Goal: Complete application form

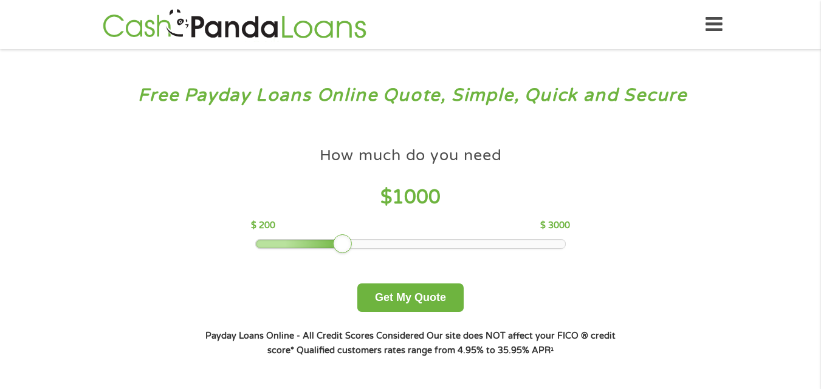
click at [708, 29] on icon at bounding box center [713, 25] width 17 height 30
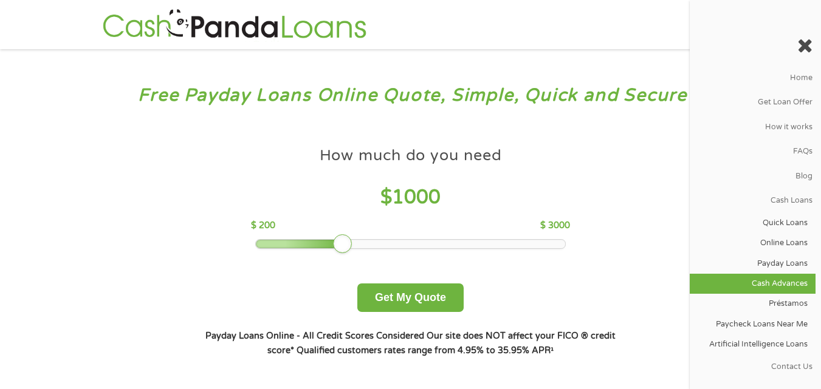
click at [782, 280] on link "Cash Advances" at bounding box center [753, 284] width 126 height 20
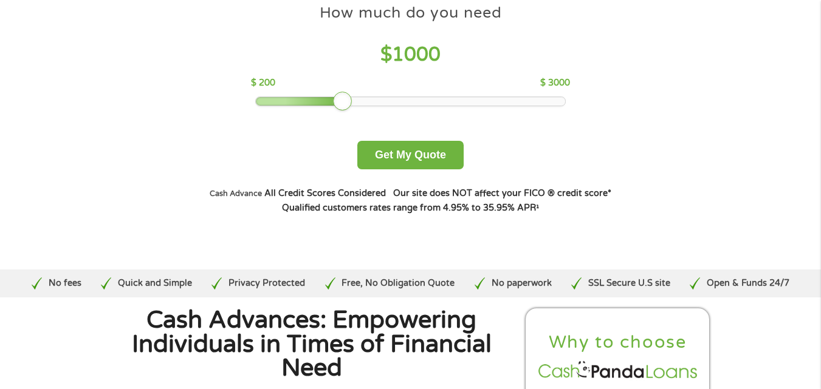
scroll to position [122, 0]
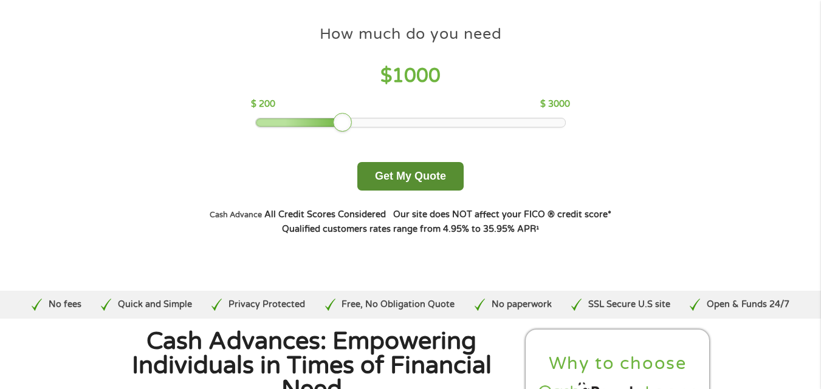
click at [427, 183] on button "Get My Quote" at bounding box center [410, 176] width 106 height 29
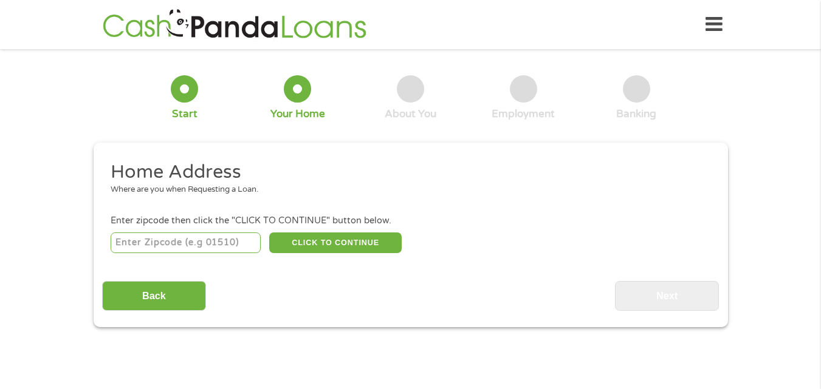
click at [208, 227] on div "Enter zipcode then click the "CLICK TO CONTINUE" button below." at bounding box center [410, 220] width 599 height 13
click at [210, 237] on input "number" at bounding box center [186, 243] width 150 height 21
click at [241, 252] on input "2900" at bounding box center [186, 243] width 150 height 21
click at [231, 248] on input "2900" at bounding box center [186, 243] width 150 height 21
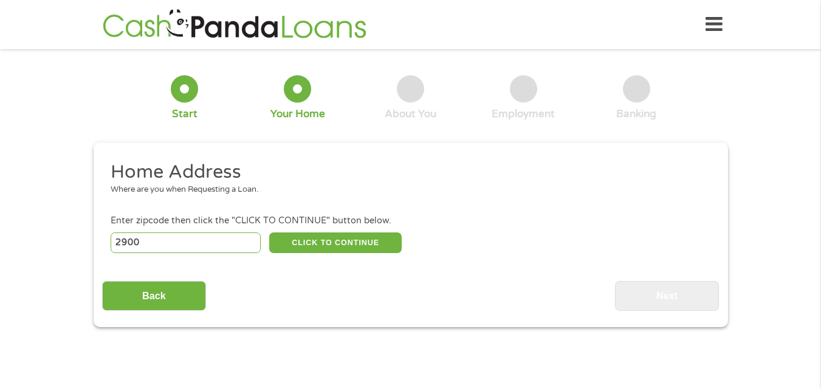
click at [231, 248] on input "2900" at bounding box center [186, 243] width 150 height 21
click at [235, 280] on div "Back Next" at bounding box center [410, 292] width 617 height 38
click at [206, 244] on input "2900" at bounding box center [186, 243] width 150 height 21
click at [205, 244] on input "2900" at bounding box center [186, 243] width 150 height 21
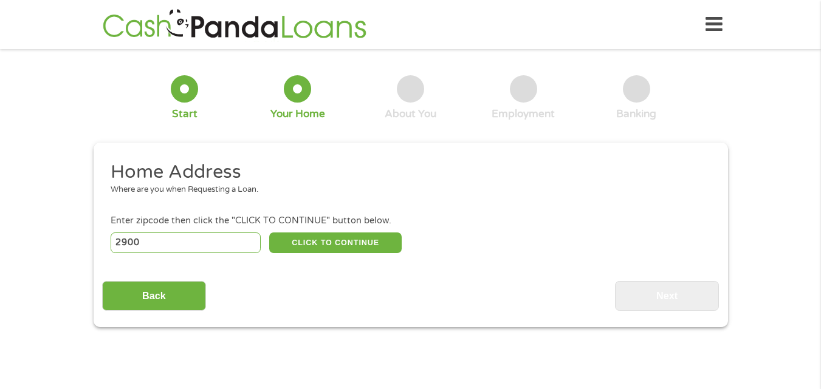
click at [205, 244] on input "2900" at bounding box center [186, 243] width 150 height 21
type input "33133"
click at [322, 242] on button "CLICK TO CONTINUE" at bounding box center [335, 243] width 132 height 21
type input "33133"
type input "Miami"
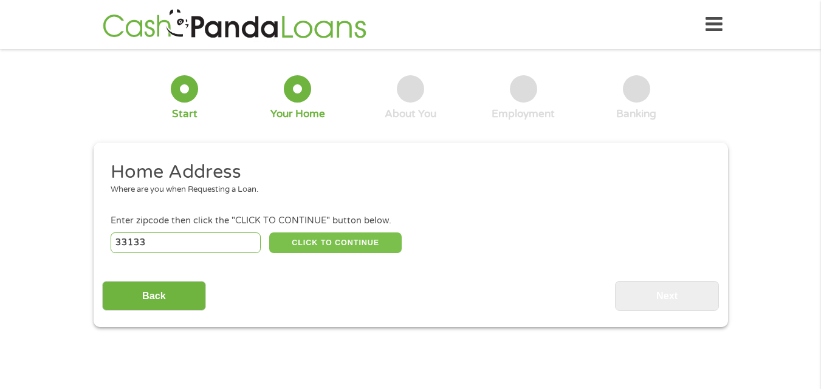
select select "Florida"
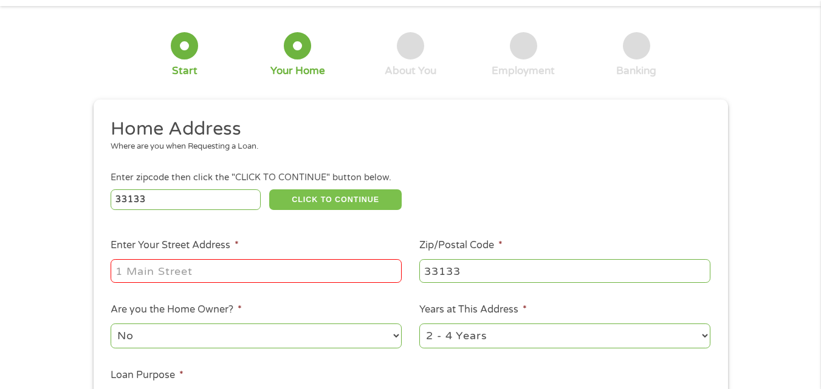
scroll to position [61, 0]
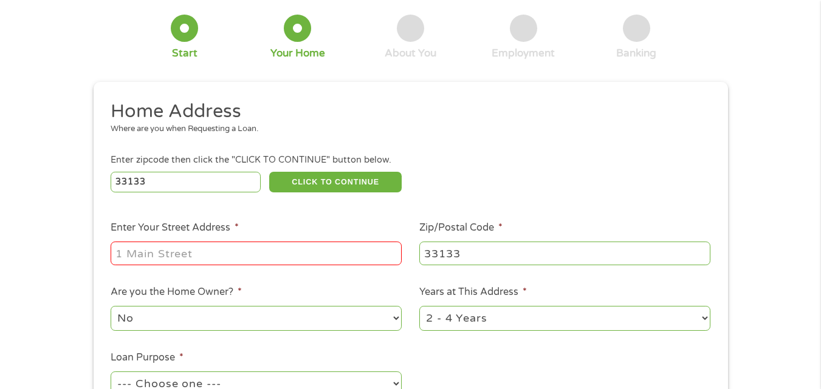
click at [185, 239] on li "Enter Your Street Address *" at bounding box center [256, 244] width 309 height 47
click at [180, 244] on input "Enter Your Street Address *" at bounding box center [256, 253] width 291 height 23
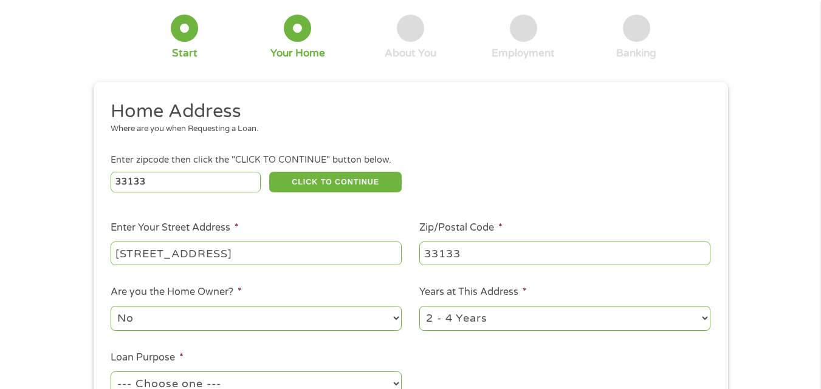
type input "2900 SW 28th Lane"
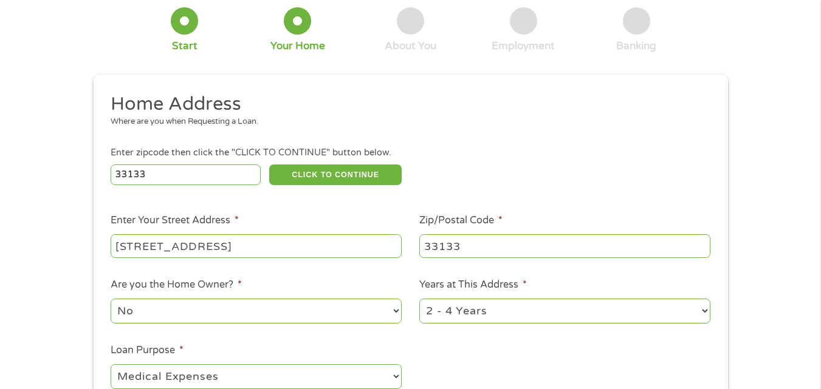
select select "shorttermcash"
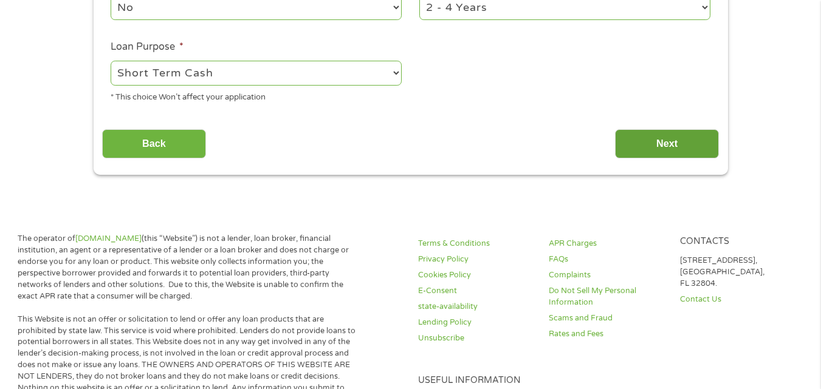
click at [690, 147] on input "Next" at bounding box center [667, 144] width 104 height 30
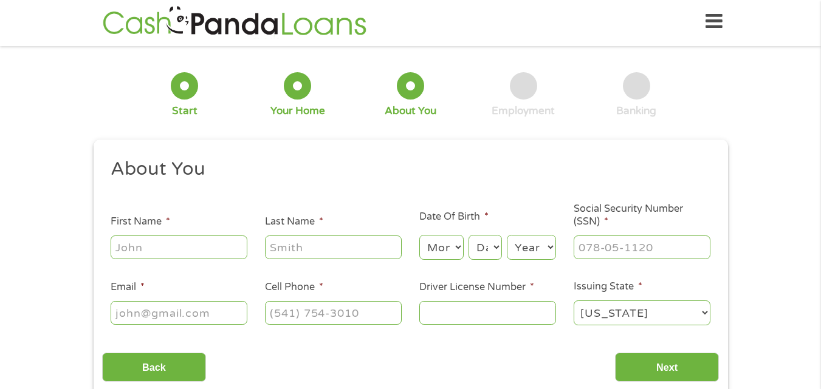
scroll to position [0, 0]
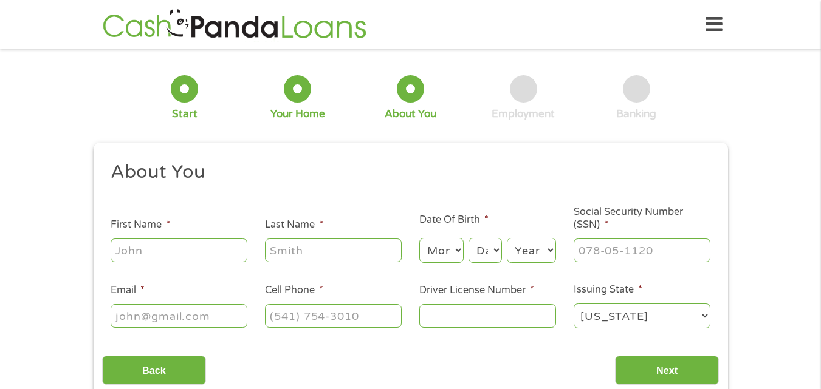
click at [174, 253] on input "First Name *" at bounding box center [179, 250] width 137 height 23
type input "Pearce"
type input "Falcon"
select select "6"
select select "12"
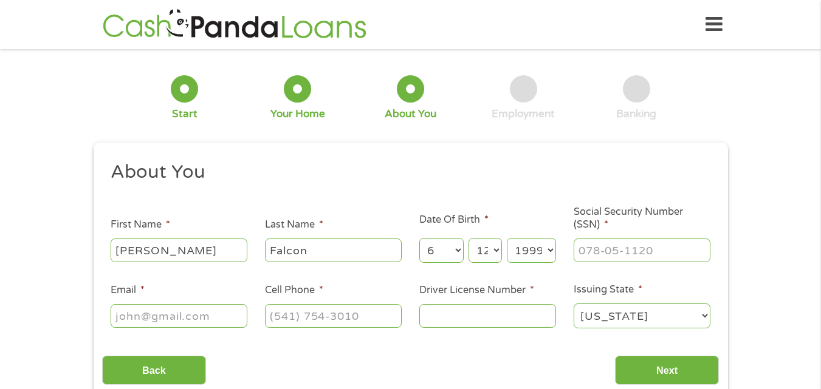
select select "1990"
type input "593-98-2776"
click at [167, 315] on input "Email *" at bounding box center [179, 315] width 137 height 23
type input "pearce.falcon@gmail.com"
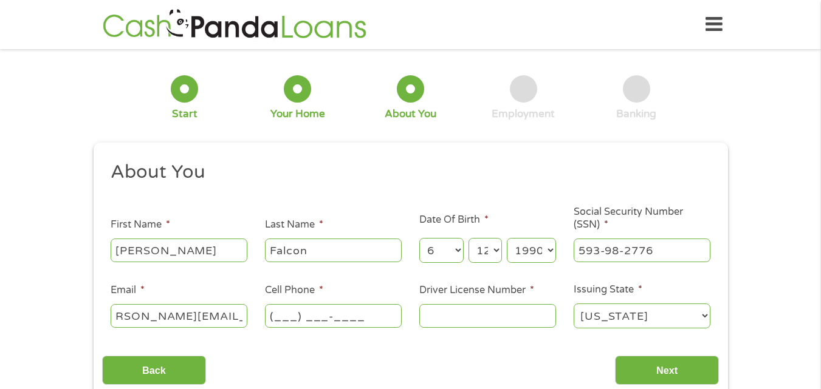
scroll to position [0, 0]
type input "(305) 798-2229"
click at [565, 301] on li "Issuing State * Alabama Alaska Arizona Arkansas California Colorado Connecticut…" at bounding box center [641, 307] width 154 height 48
click at [539, 319] on input "F42566590212" at bounding box center [487, 315] width 137 height 23
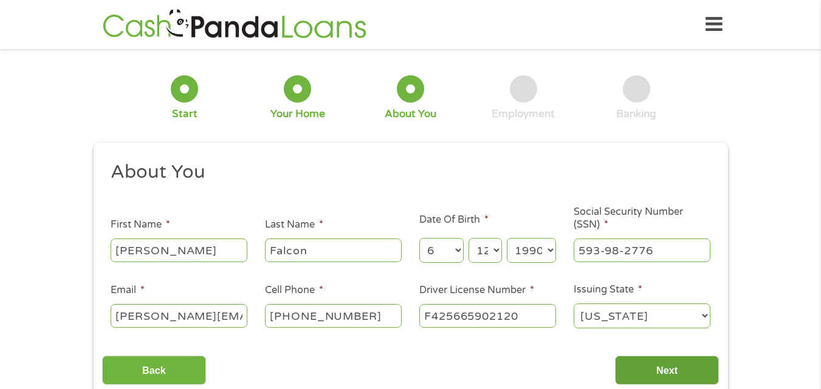
type input "F425665902120"
click at [670, 358] on input "Next" at bounding box center [667, 371] width 104 height 30
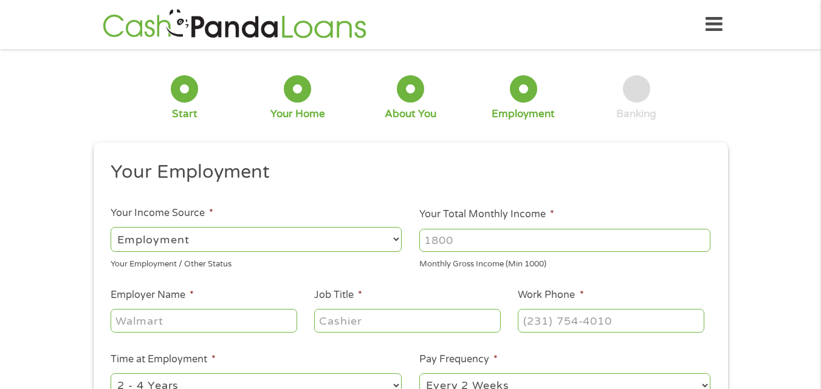
scroll to position [5, 5]
click at [525, 238] on input "Your Total Monthly Income *" at bounding box center [564, 240] width 291 height 23
type input "4646"
type input "Sobe Promos"
type input "Account Manager"
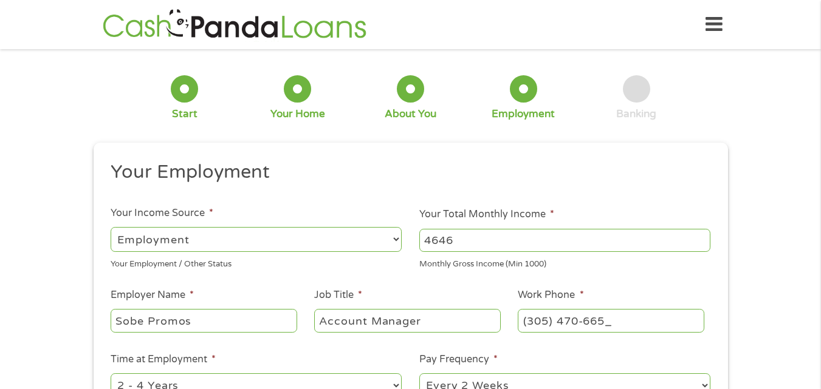
type input "(305) 470-6650"
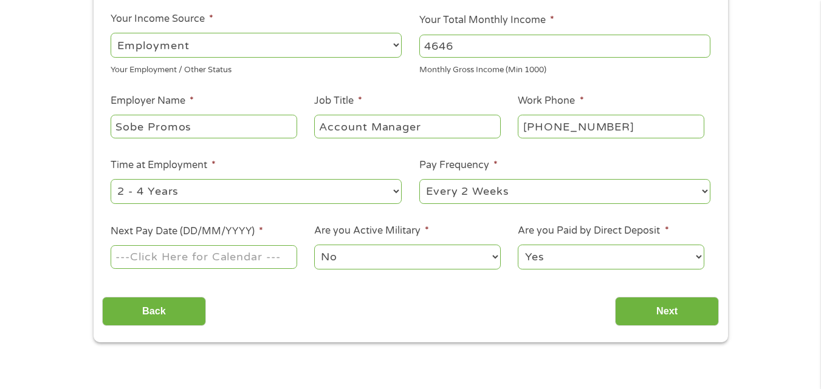
scroll to position [243, 0]
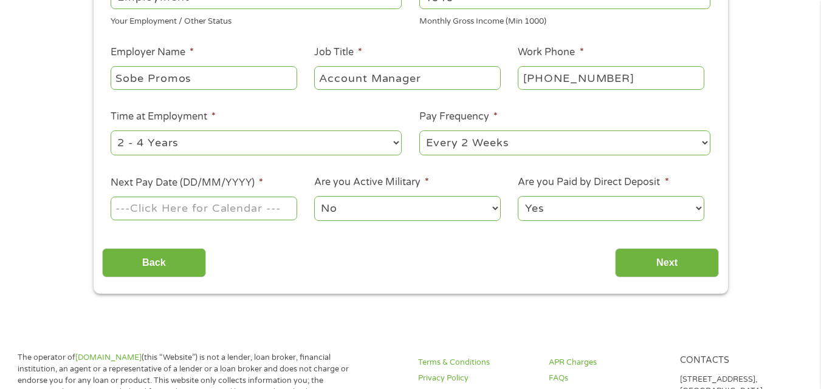
click at [226, 204] on input "Next Pay Date (DD/MM/YYYY) *" at bounding box center [204, 208] width 186 height 23
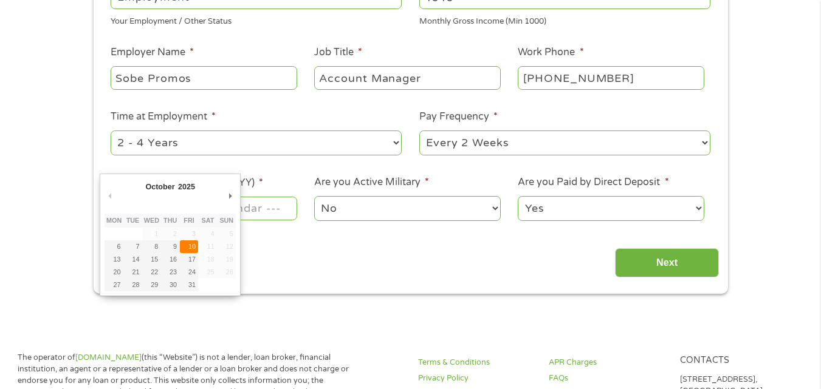
type input "10/10/2025"
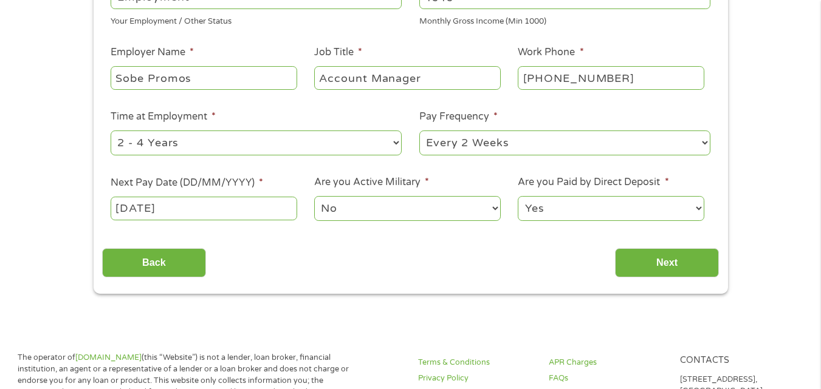
click at [454, 193] on li "Are you Active Military * No Yes" at bounding box center [408, 199] width 204 height 48
click at [697, 252] on input "Next" at bounding box center [667, 263] width 104 height 30
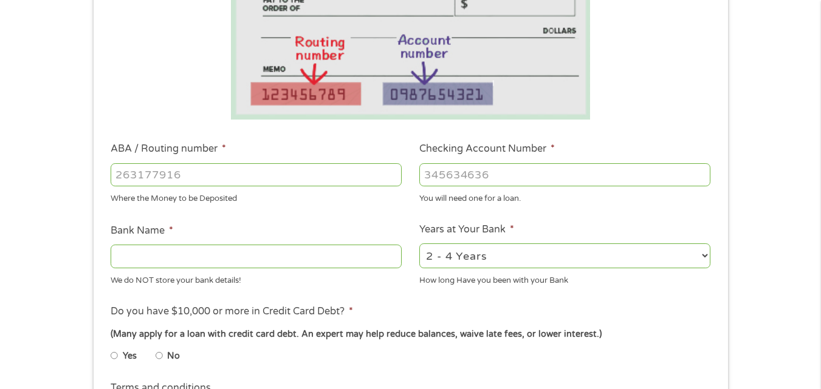
scroll to position [182, 0]
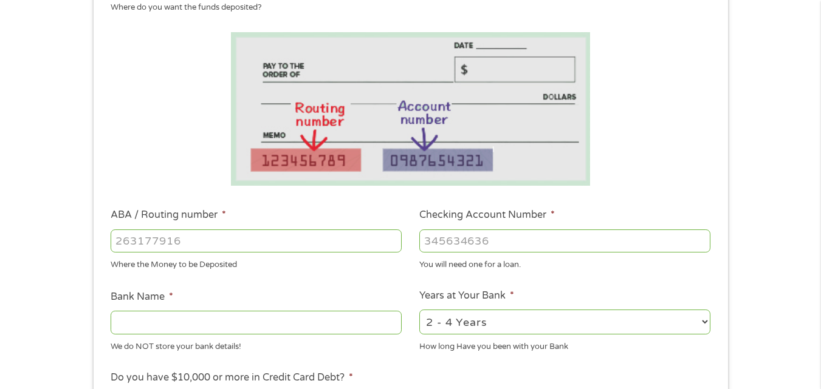
click at [212, 247] on input "ABA / Routing number *" at bounding box center [256, 241] width 291 height 23
click at [211, 248] on input "ABA / Routing number *" at bounding box center [256, 241] width 291 height 23
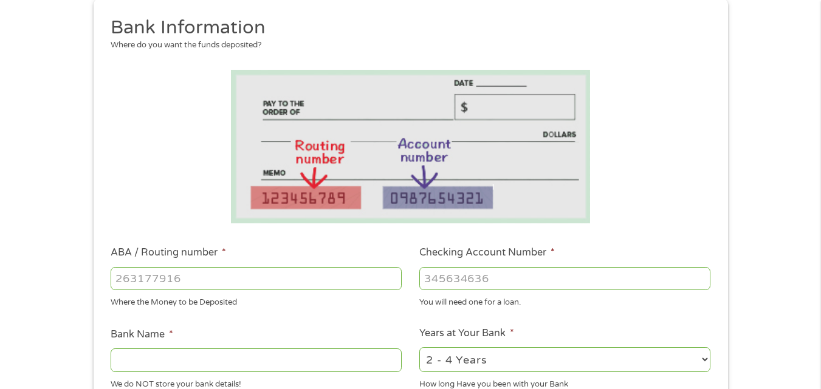
scroll to position [365, 0]
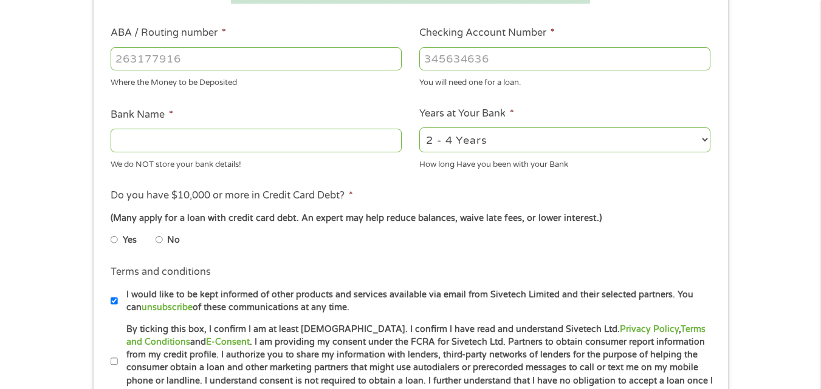
click at [521, 134] on select "2 - 4 Years 6 - 12 Months 1 - 2 Years Over 4 Years" at bounding box center [564, 140] width 291 height 25
select select "60months"
click at [419, 128] on select "2 - 4 Years 6 - 12 Months 1 - 2 Years Over 4 Years" at bounding box center [564, 140] width 291 height 25
click at [216, 66] on input "ABA / Routing number *" at bounding box center [256, 58] width 291 height 23
type input "063100277"
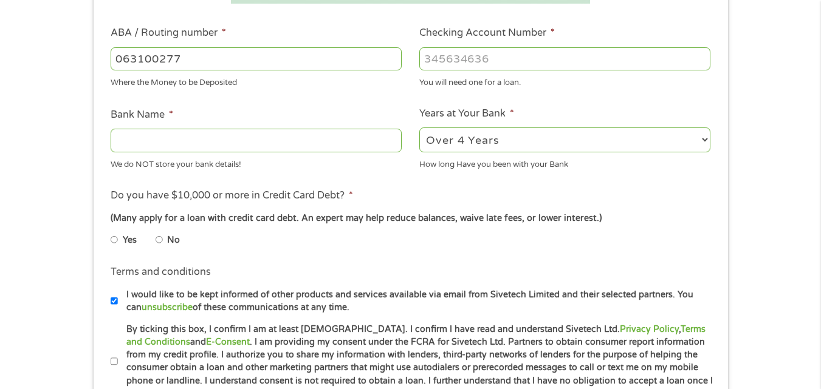
type input "BANK OF AMERICA NA"
type input "063100277"
type input "898062994654"
click at [158, 238] on input "No" at bounding box center [159, 239] width 7 height 19
radio input "true"
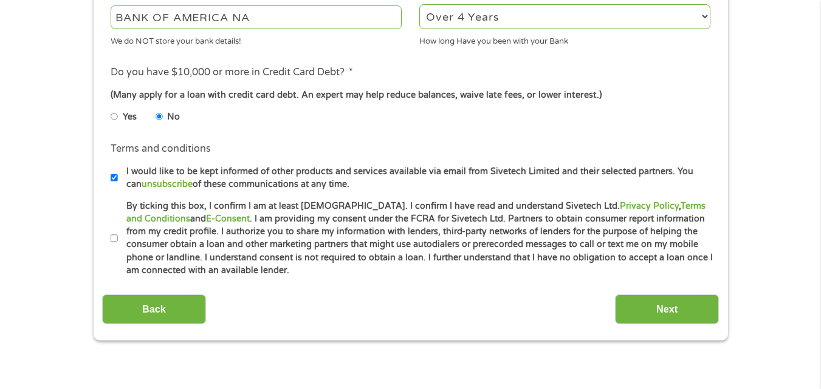
scroll to position [486, 0]
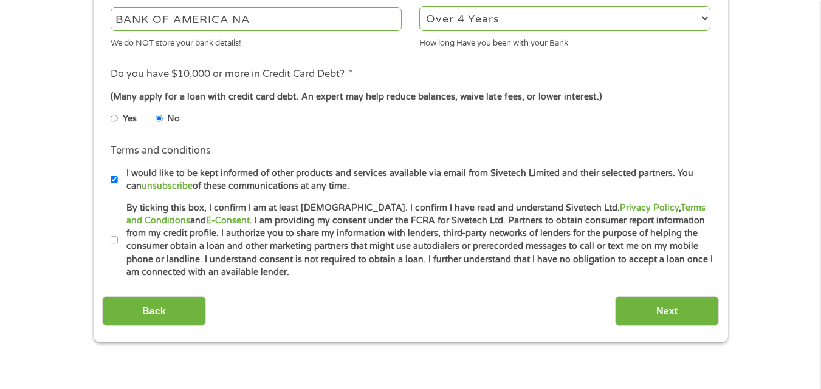
click at [112, 239] on input "By ticking this box, I confirm I am at least 18 years old. I confirm I have rea…" at bounding box center [114, 240] width 7 height 19
checkbox input "true"
click at [722, 326] on div "This field is hidden when viewing the form gclid CjwKCAjw6P3GBhBVEiwAJPjmLm83KD…" at bounding box center [411, 0] width 634 height 686
click at [697, 315] on input "Next" at bounding box center [667, 311] width 104 height 30
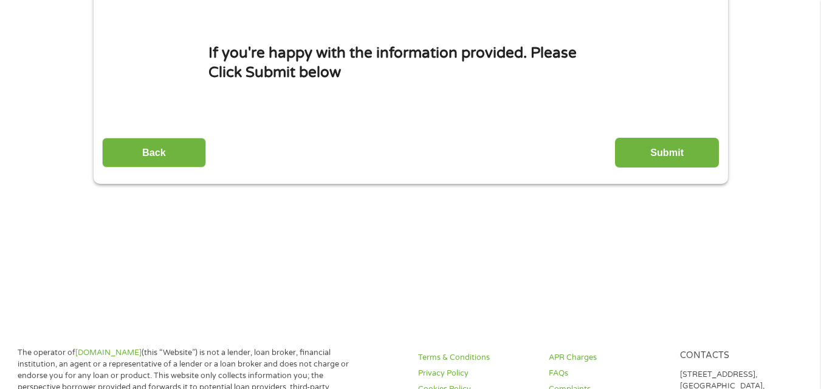
scroll to position [0, 0]
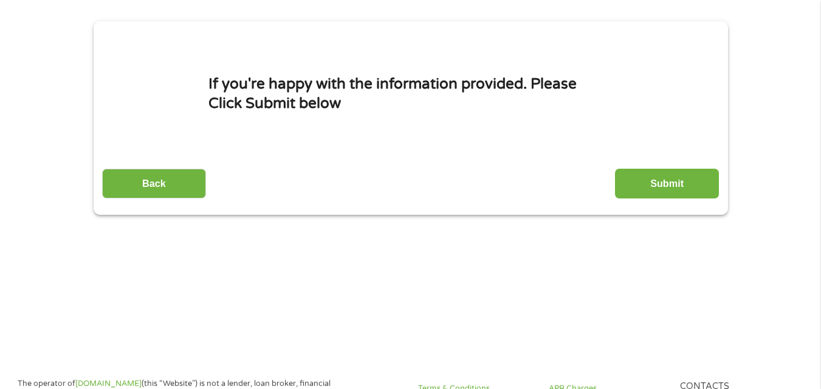
click at [675, 174] on input "Submit" at bounding box center [667, 184] width 104 height 30
